Goal: Information Seeking & Learning: Learn about a topic

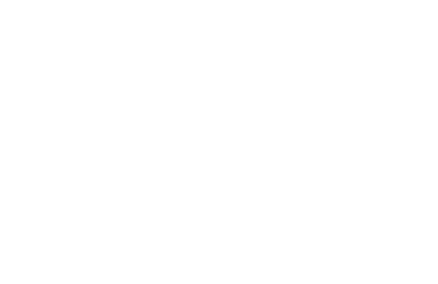
scroll to position [354, 0]
click at [67, 130] on span "Alle Tre Fontane vicino [GEOGRAPHIC_DATA]" at bounding box center [105, 132] width 177 height 8
click at [413, 150] on icon at bounding box center [417, 152] width 8 height 8
click at [419, 77] on icon at bounding box center [417, 81] width 8 height 8
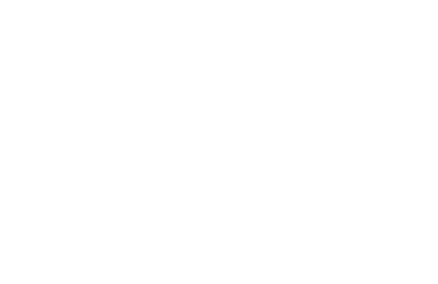
scroll to position [548, 0]
click at [419, 83] on div "Sentiero Gola Plima in [PERSON_NAME]" at bounding box center [219, 92] width 404 height 20
click at [419, 78] on icon at bounding box center [417, 82] width 8 height 8
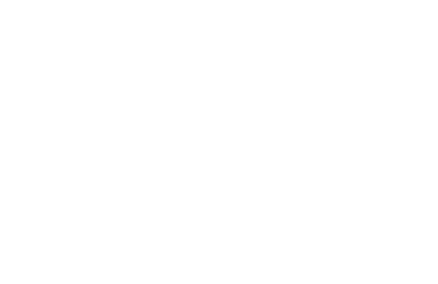
click at [420, 68] on icon at bounding box center [417, 72] width 8 height 8
click at [384, 54] on icon at bounding box center [383, 61] width 18 height 15
click at [418, 69] on icon at bounding box center [417, 73] width 8 height 8
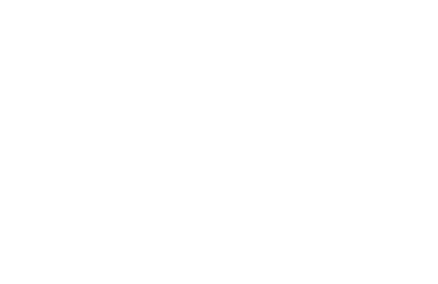
click at [272, 192] on div "Alto Adige da scoprire" at bounding box center [270, 197] width 96 height 48
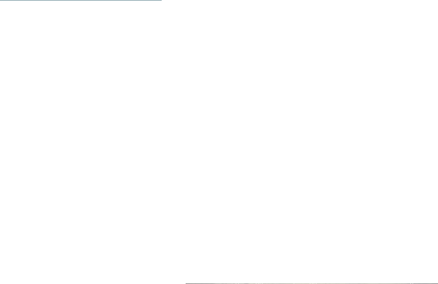
scroll to position [837, 0]
